Goal: Task Accomplishment & Management: Manage account settings

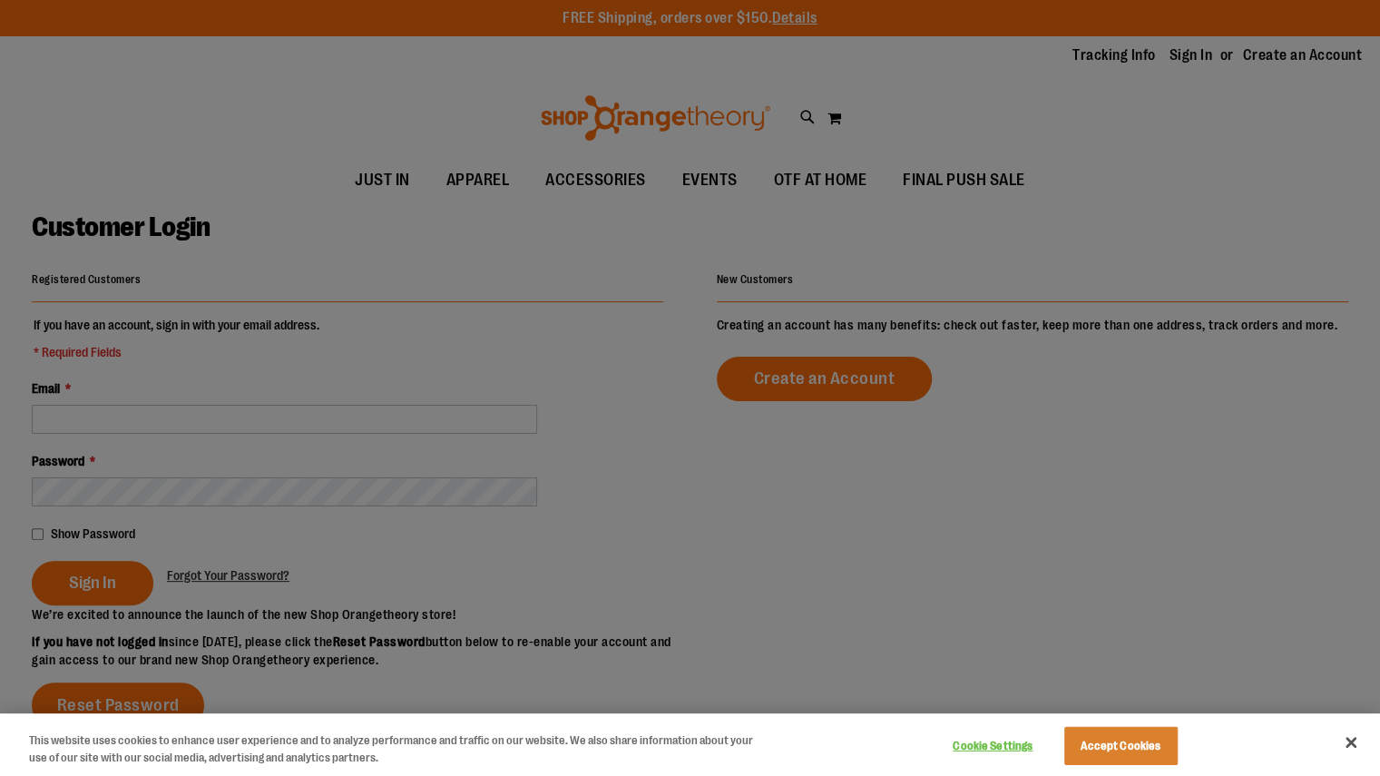
click at [845, 204] on div at bounding box center [690, 388] width 1380 height 776
click at [1138, 747] on button "Accept Cookies" at bounding box center [1120, 746] width 113 height 38
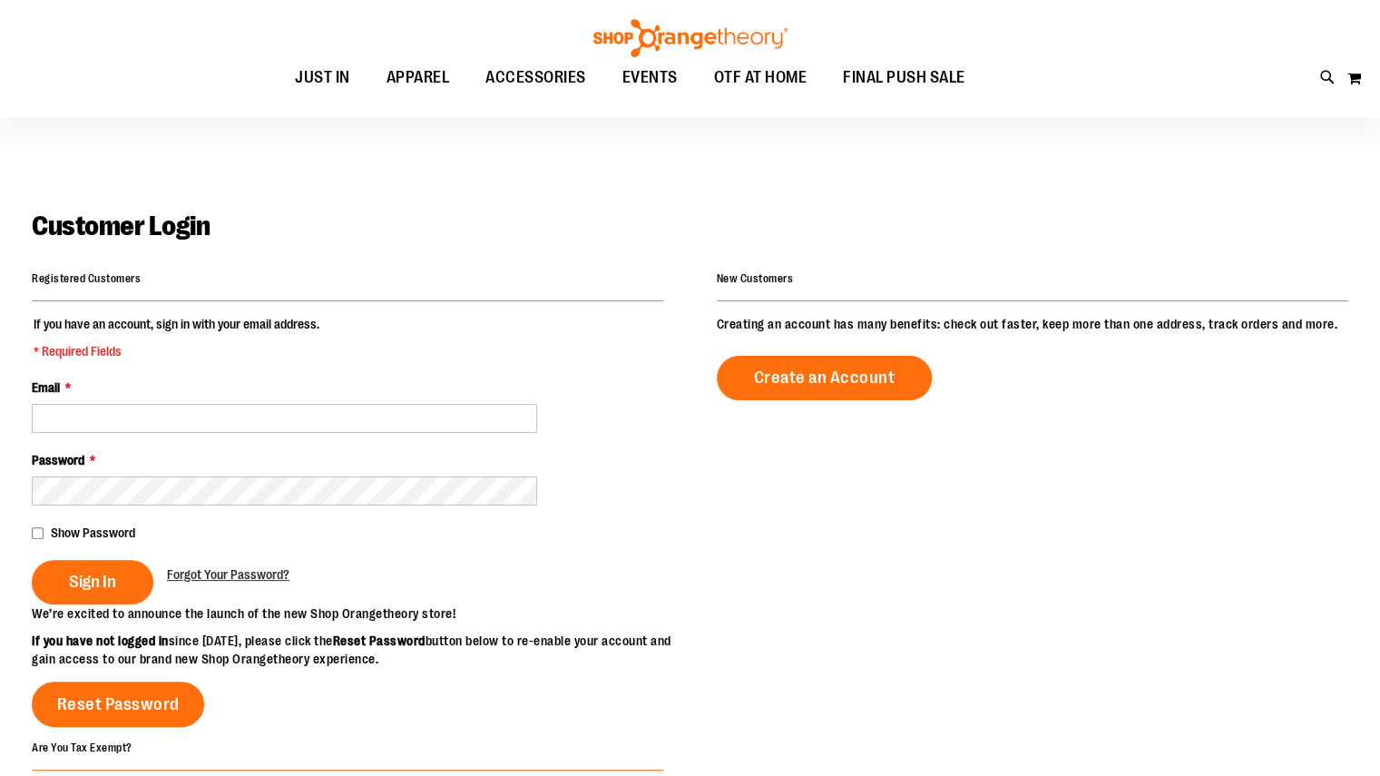
scroll to position [39, 0]
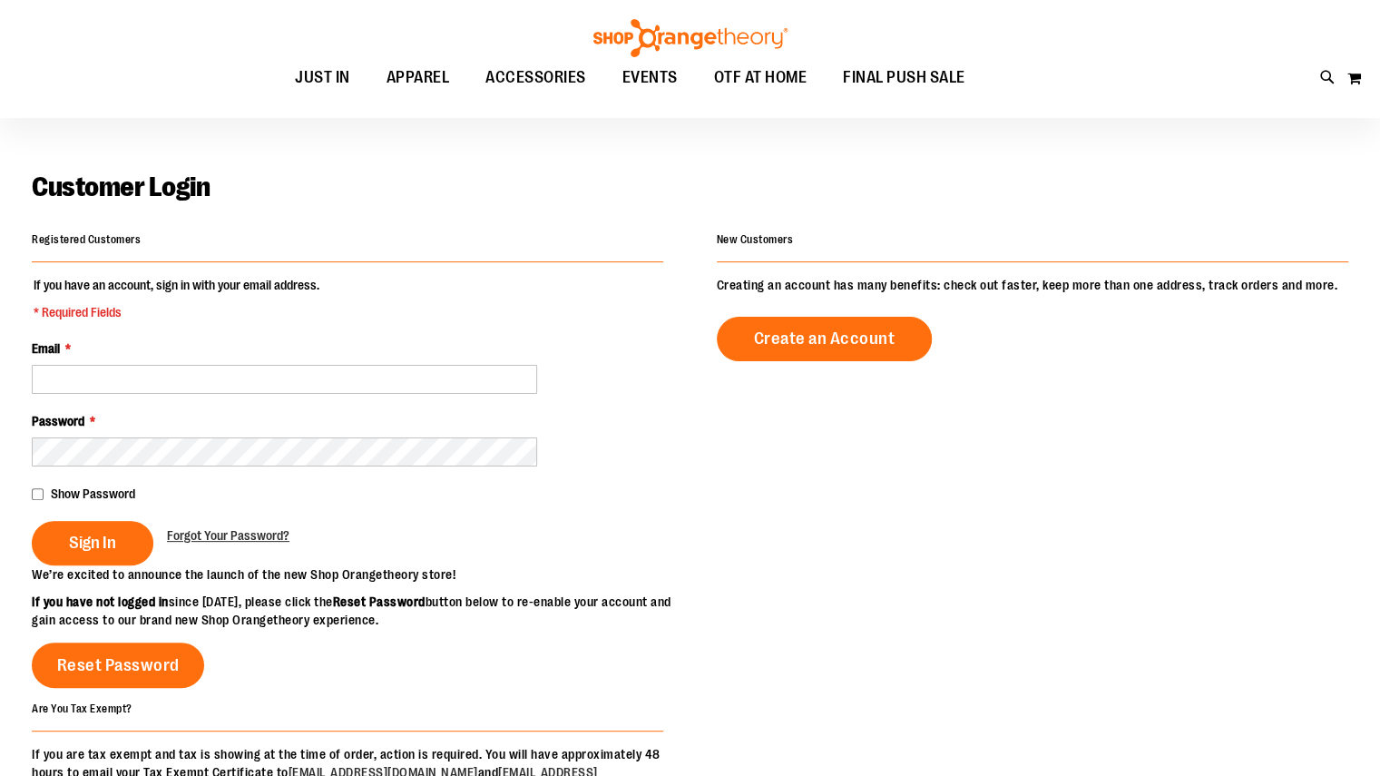
click at [319, 398] on fieldset "If you have an account, sign in with your email address. * Required Fields Emai…" at bounding box center [347, 420] width 631 height 289
click at [303, 384] on input "Email *" at bounding box center [284, 379] width 505 height 29
type input "*"
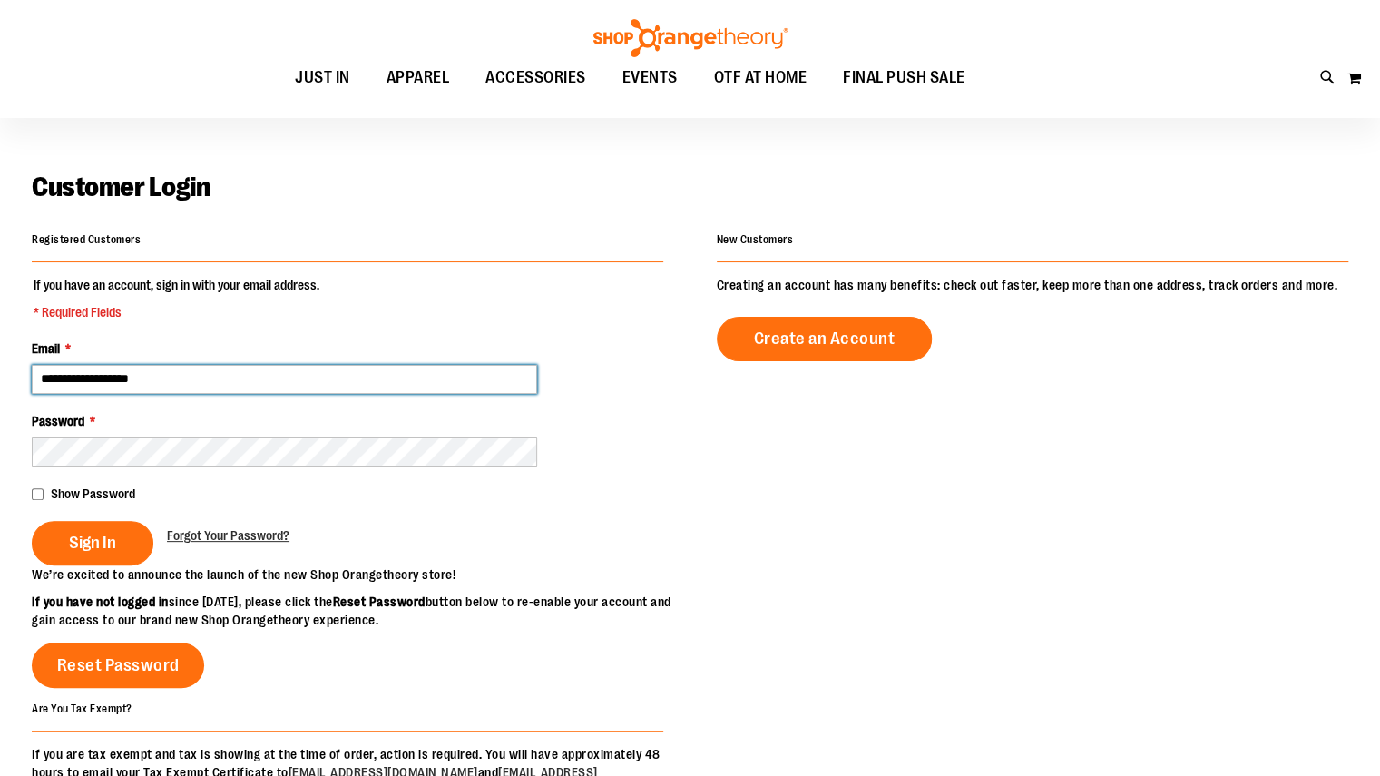
type input "**********"
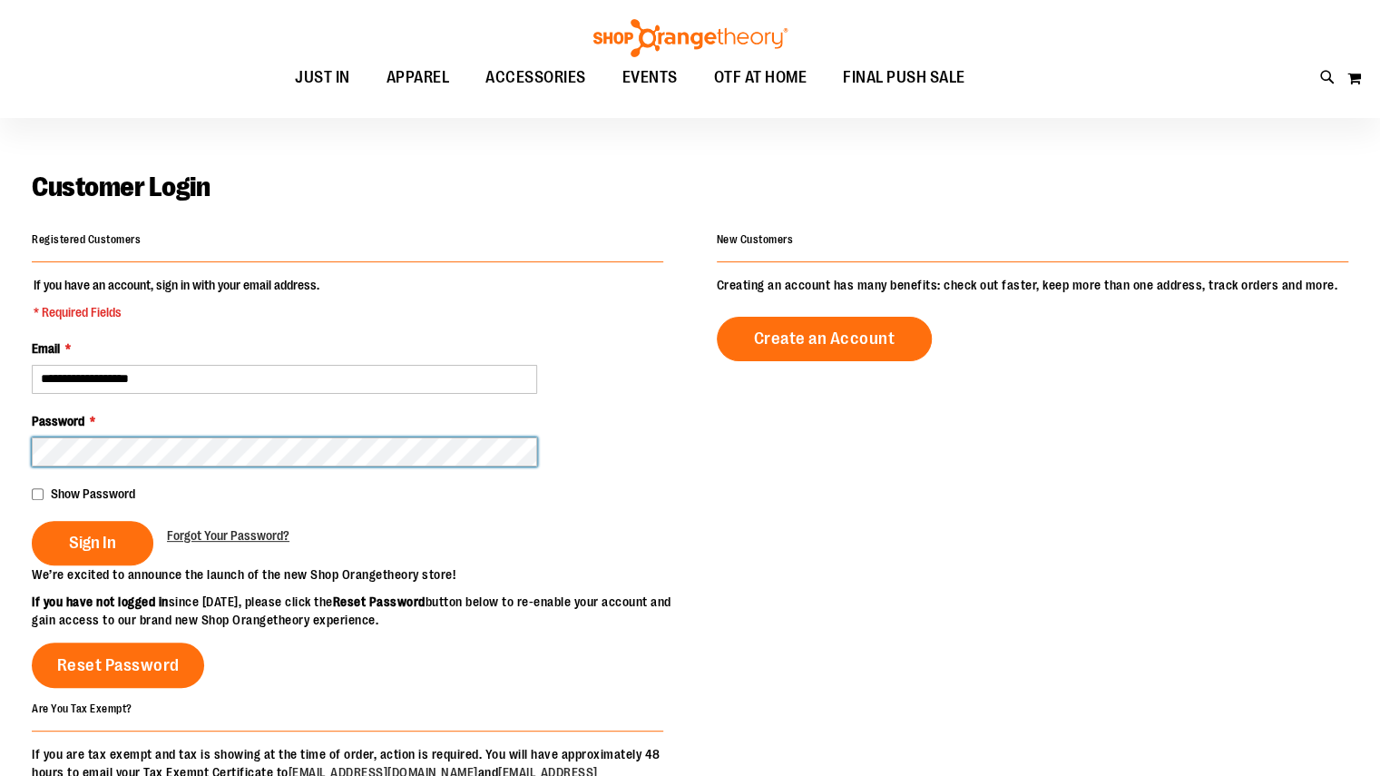
click at [32, 521] on button "Sign In" at bounding box center [93, 543] width 122 height 44
